Goal: Information Seeking & Learning: Learn about a topic

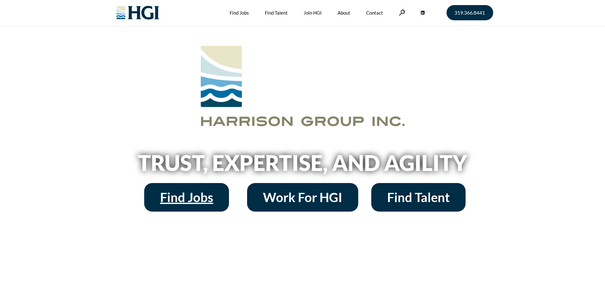
click at [194, 202] on span "Find Jobs" at bounding box center [186, 197] width 53 height 13
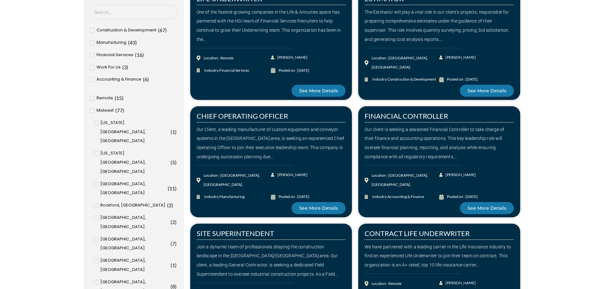
scroll to position [254, 0]
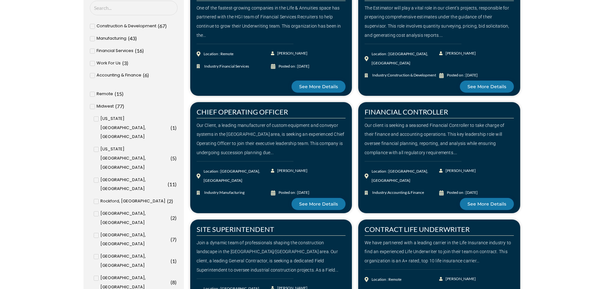
click at [169, 124] on span "( 1 )" at bounding box center [173, 128] width 8 height 9
click at [0, 0] on input "Iowa City, IA ( 1 )" at bounding box center [0, 0] width 0 height 0
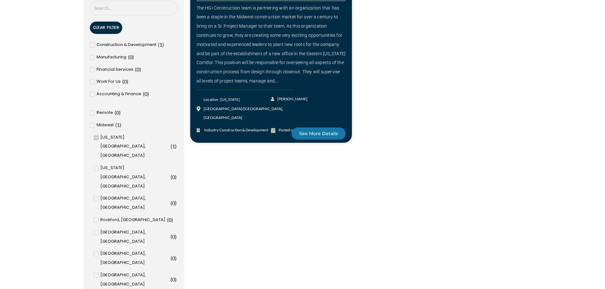
click at [0, 0] on input "Cedar Rapids, IA ( 1 )" at bounding box center [0, 0] width 0 height 0
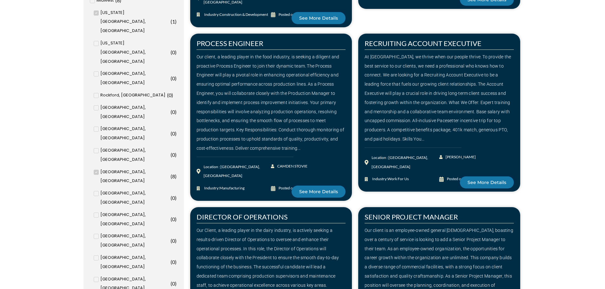
scroll to position [381, 0]
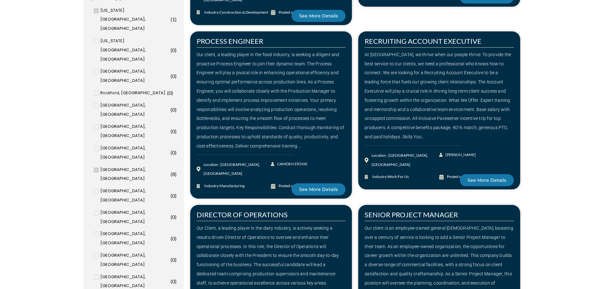
click at [125, 208] on span "Des Moines, IA" at bounding box center [134, 217] width 69 height 18
click at [0, 0] on input "Des Moines, IA ( 0 )" at bounding box center [0, 0] width 0 height 0
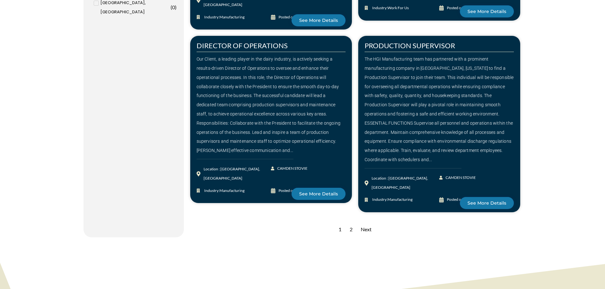
scroll to position [922, 0]
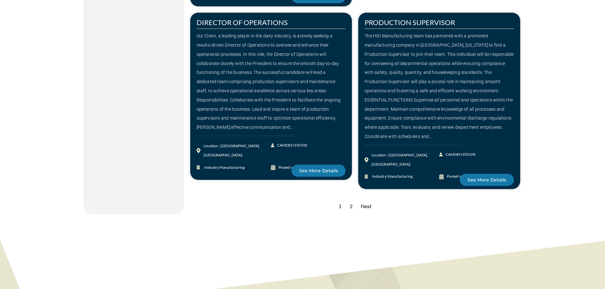
click at [370, 199] on div "Next" at bounding box center [366, 207] width 17 height 16
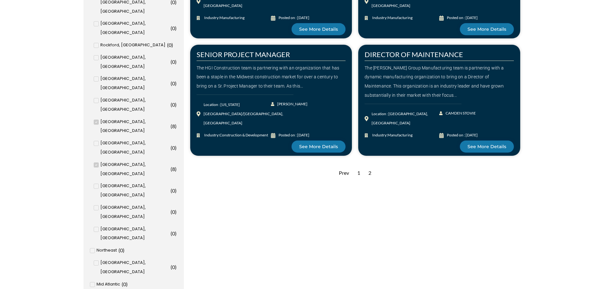
scroll to position [445, 0]
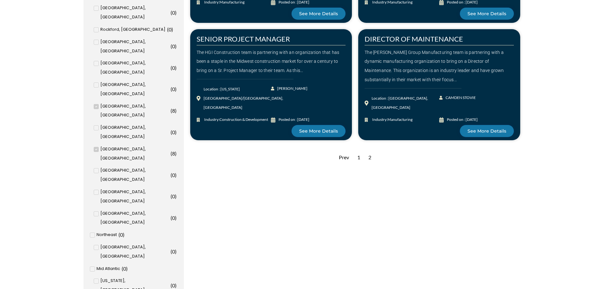
click at [346, 159] on div "Prev" at bounding box center [344, 158] width 17 height 16
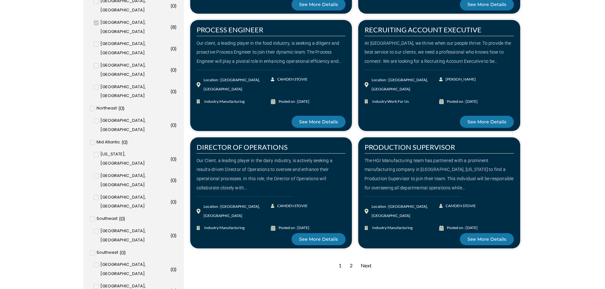
scroll to position [572, 0]
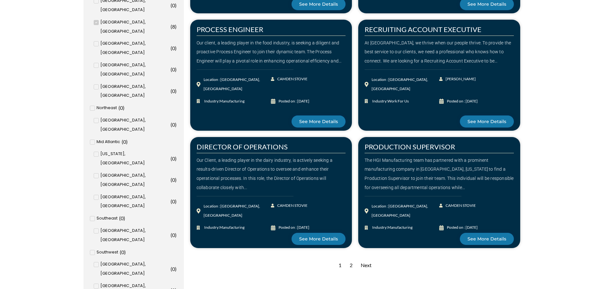
click at [280, 179] on div "Our Client, a leading player in the dairy industry, is actively seeking a resul…" at bounding box center [271, 174] width 149 height 37
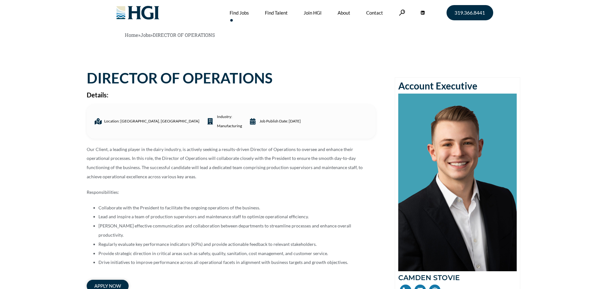
click at [245, 13] on link "Find Jobs" at bounding box center [239, 12] width 19 height 25
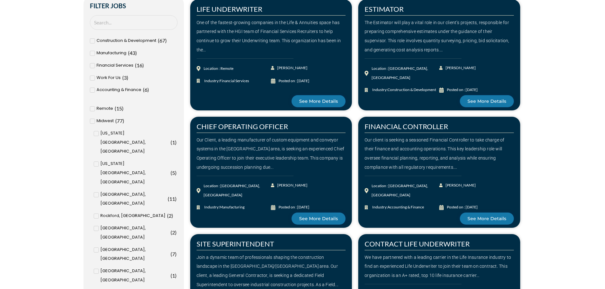
scroll to position [286, 0]
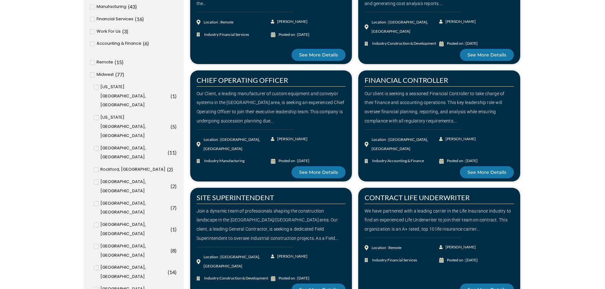
click at [100, 73] on span "Midwest" at bounding box center [105, 74] width 17 height 9
click at [0, 0] on input "Midwest ( 77 )" at bounding box center [0, 0] width 0 height 0
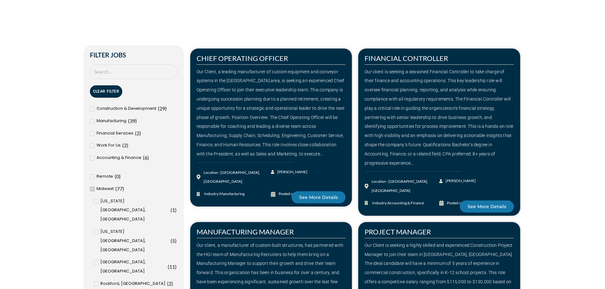
scroll to position [209, 0]
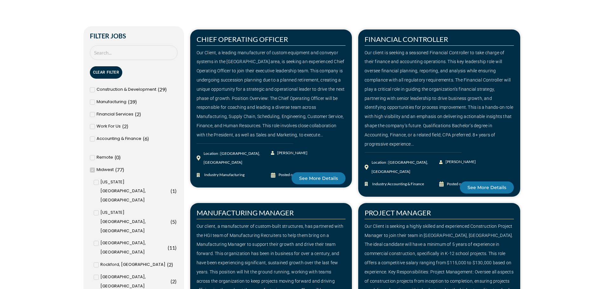
click at [280, 103] on div "Our Client, a leading manufacturer of custom equipment and conveyor systems in …" at bounding box center [271, 94] width 149 height 92
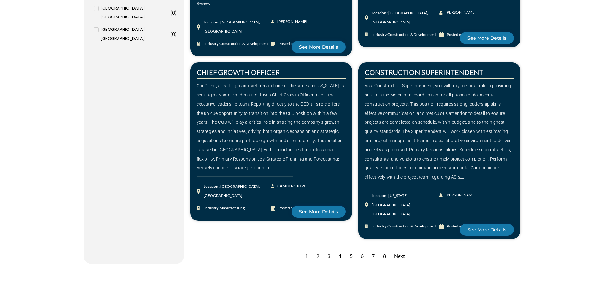
scroll to position [877, 0]
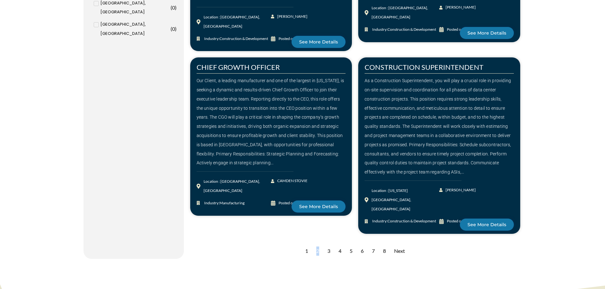
click at [317, 244] on div "2" at bounding box center [317, 252] width 9 height 16
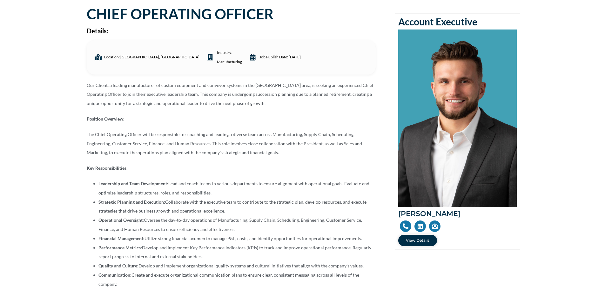
scroll to position [64, 0]
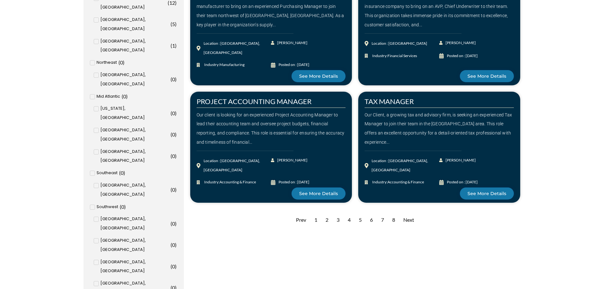
scroll to position [636, 0]
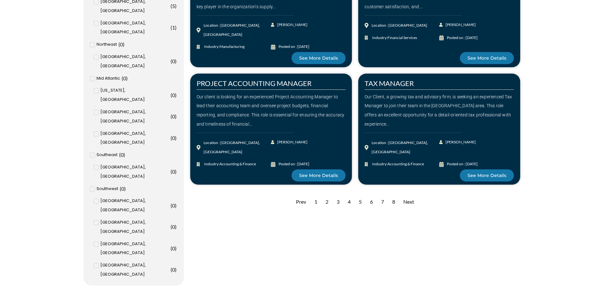
click at [340, 202] on div "3" at bounding box center [338, 202] width 9 height 16
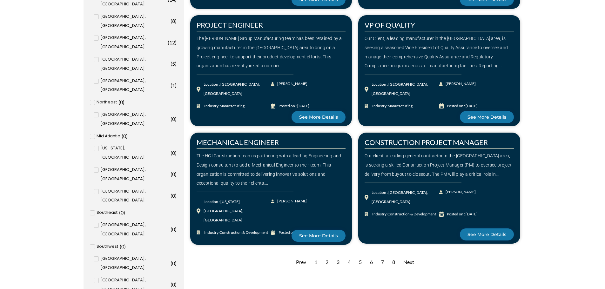
scroll to position [604, 0]
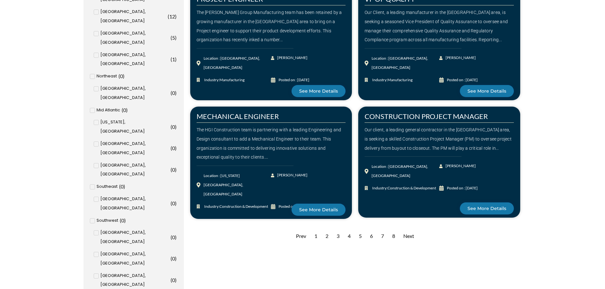
click at [351, 235] on div "4" at bounding box center [349, 237] width 9 height 16
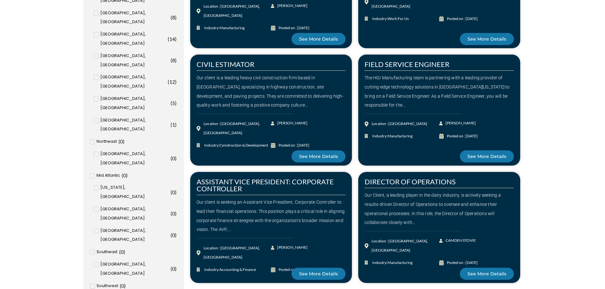
scroll to position [604, 0]
